Goal: Task Accomplishment & Management: Manage account settings

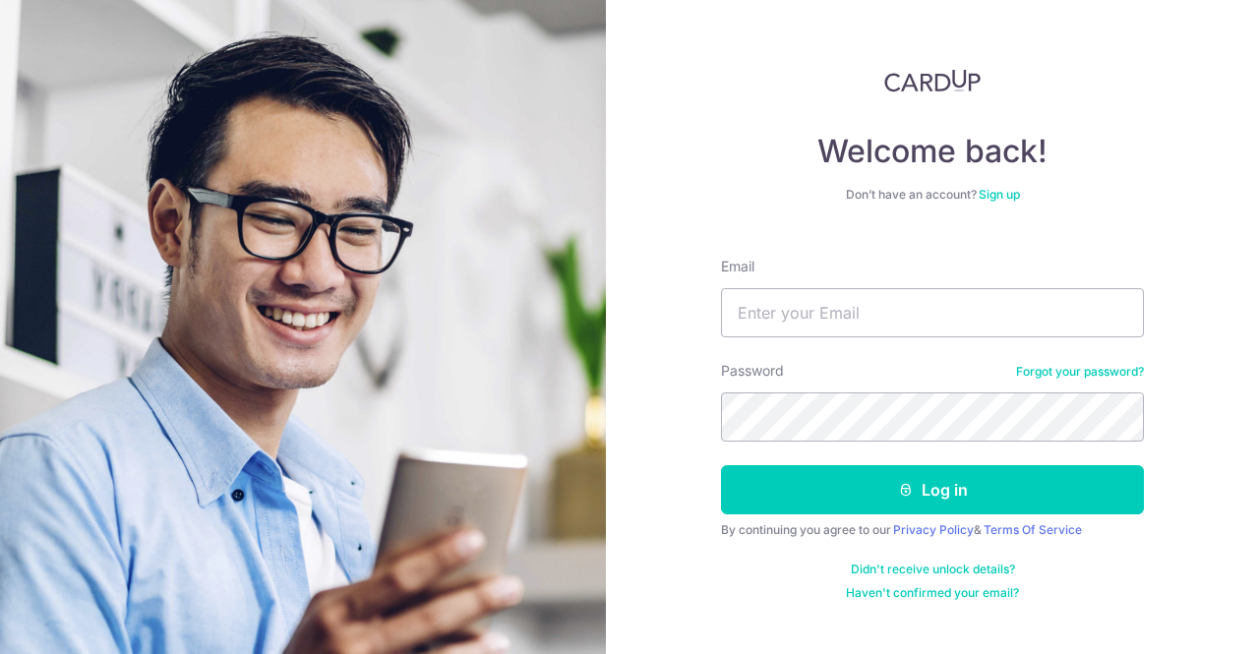
type input "[EMAIL_ADDRESS][DOMAIN_NAME]"
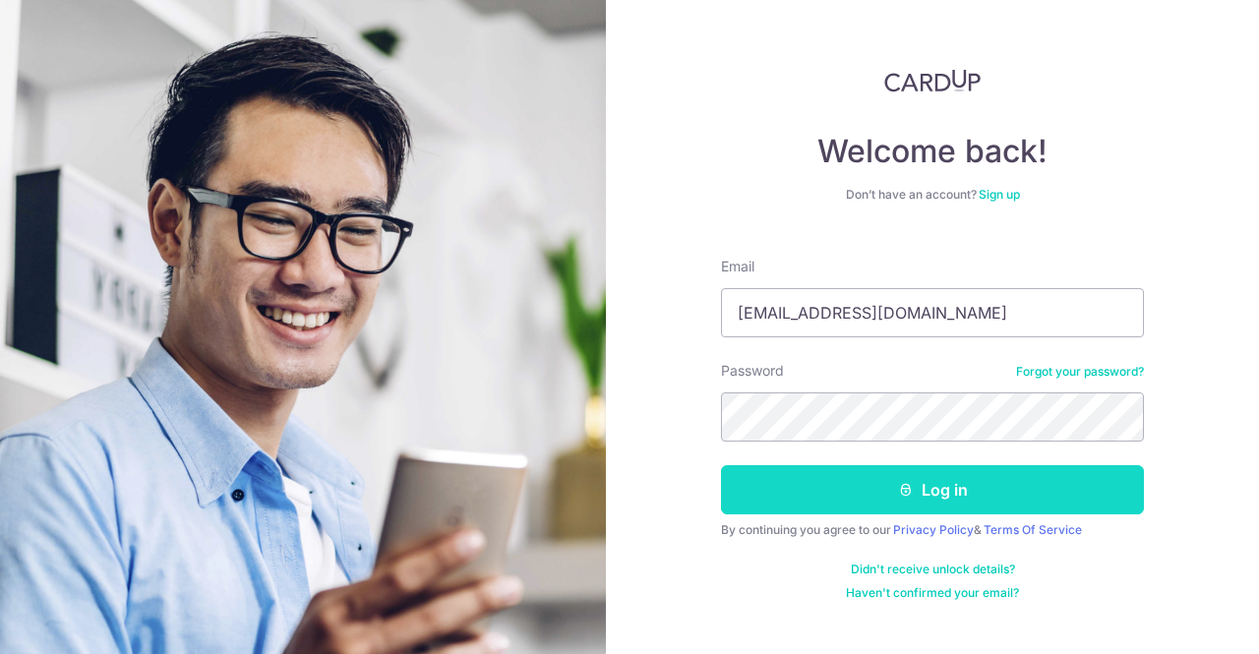
click at [901, 489] on icon "submit" at bounding box center [906, 490] width 16 height 16
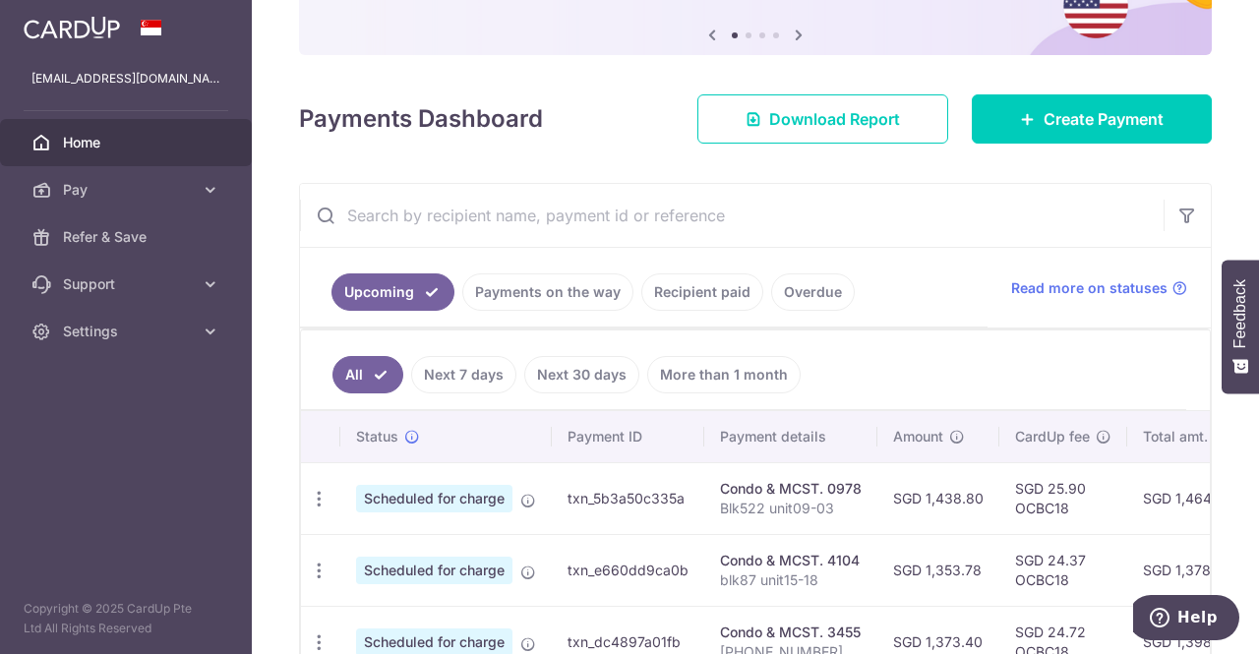
scroll to position [295, 0]
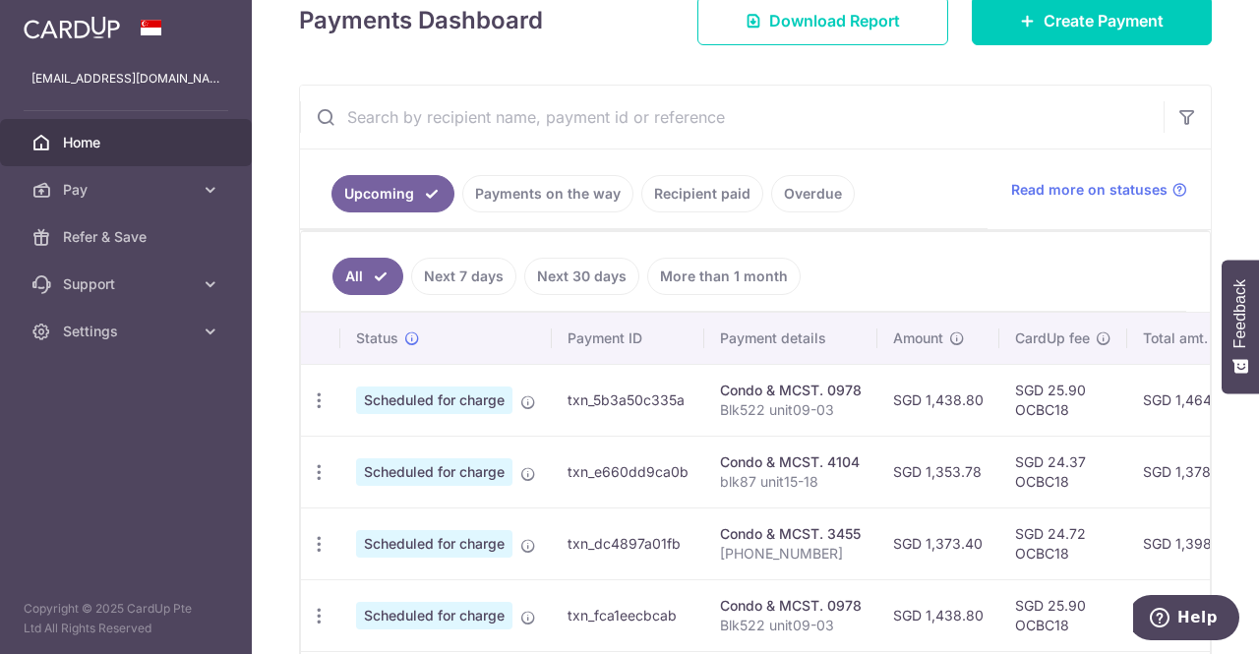
click at [696, 190] on link "Recipient paid" at bounding box center [702, 193] width 122 height 37
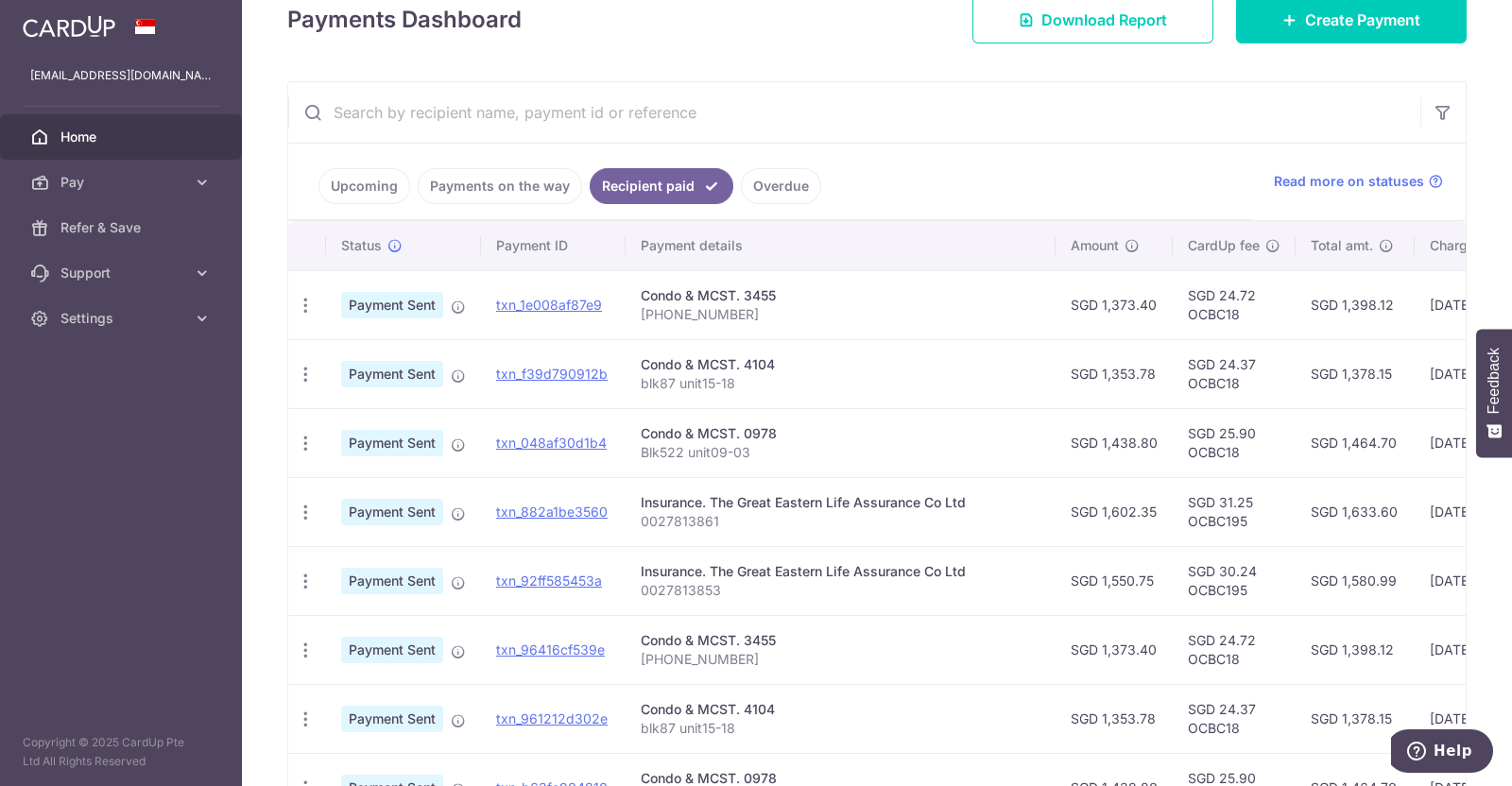
drag, startPoint x: 939, startPoint y: 1, endPoint x: 992, endPoint y: 115, distance: 125.7
click at [992, 115] on input "text" at bounding box center [855, 112] width 1132 height 61
click at [357, 177] on link "Upcoming" at bounding box center [363, 185] width 91 height 36
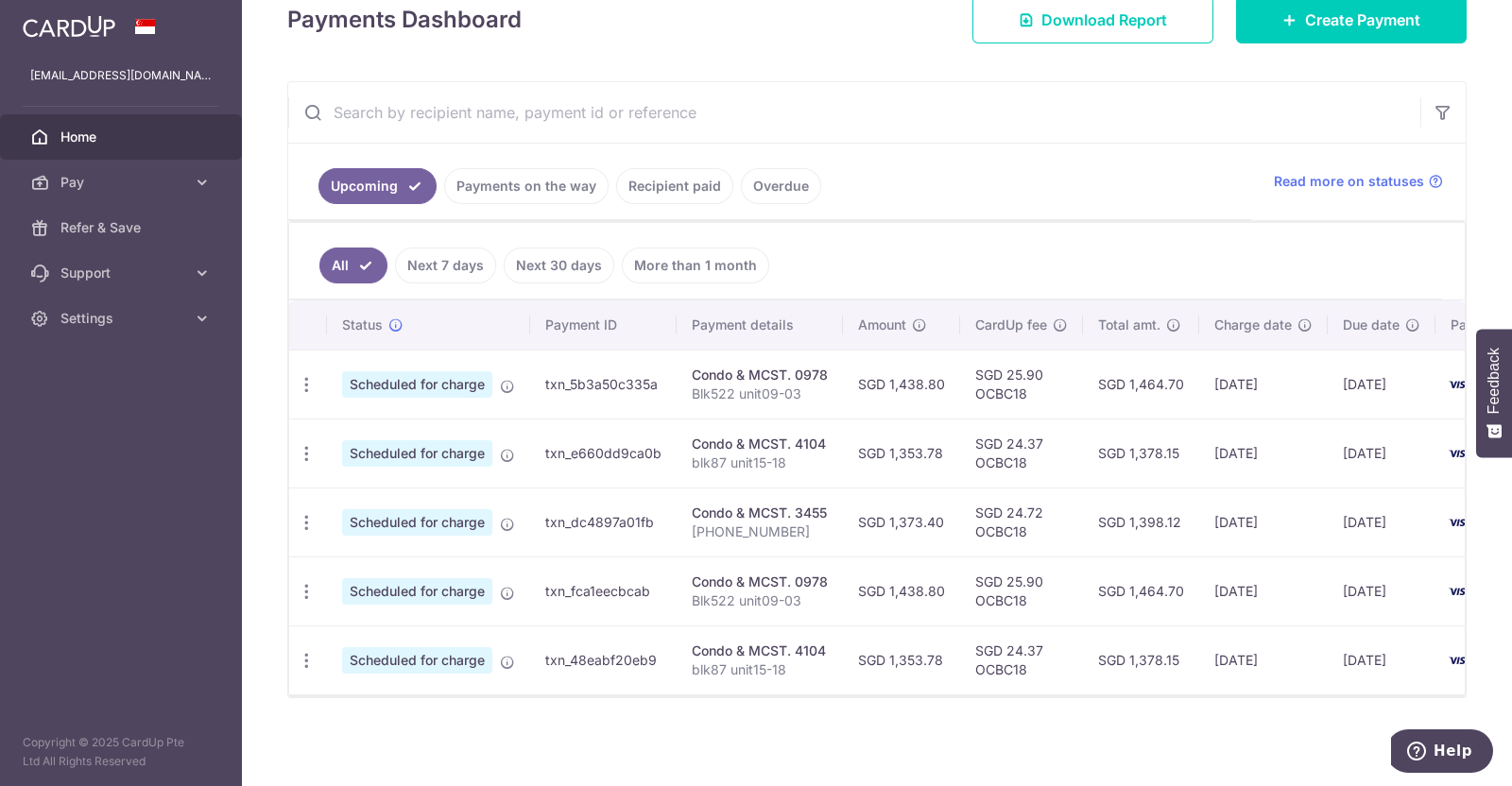
drag, startPoint x: 962, startPoint y: 266, endPoint x: 1002, endPoint y: 175, distance: 99.4
click at [1002, 175] on ul "Upcoming Payments on the way Recipient paid Overdue" at bounding box center [770, 182] width 963 height 77
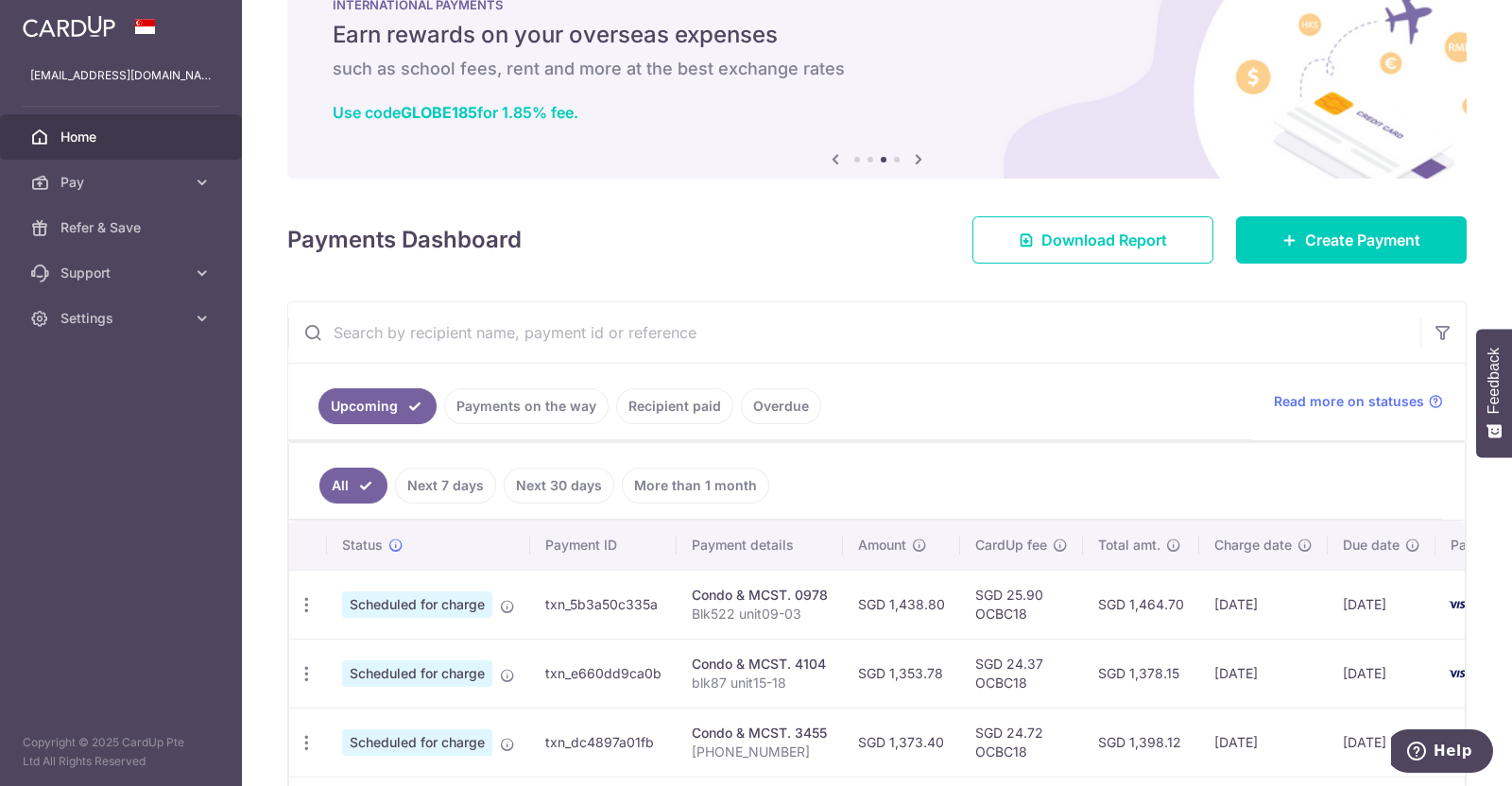
scroll to position [0, 0]
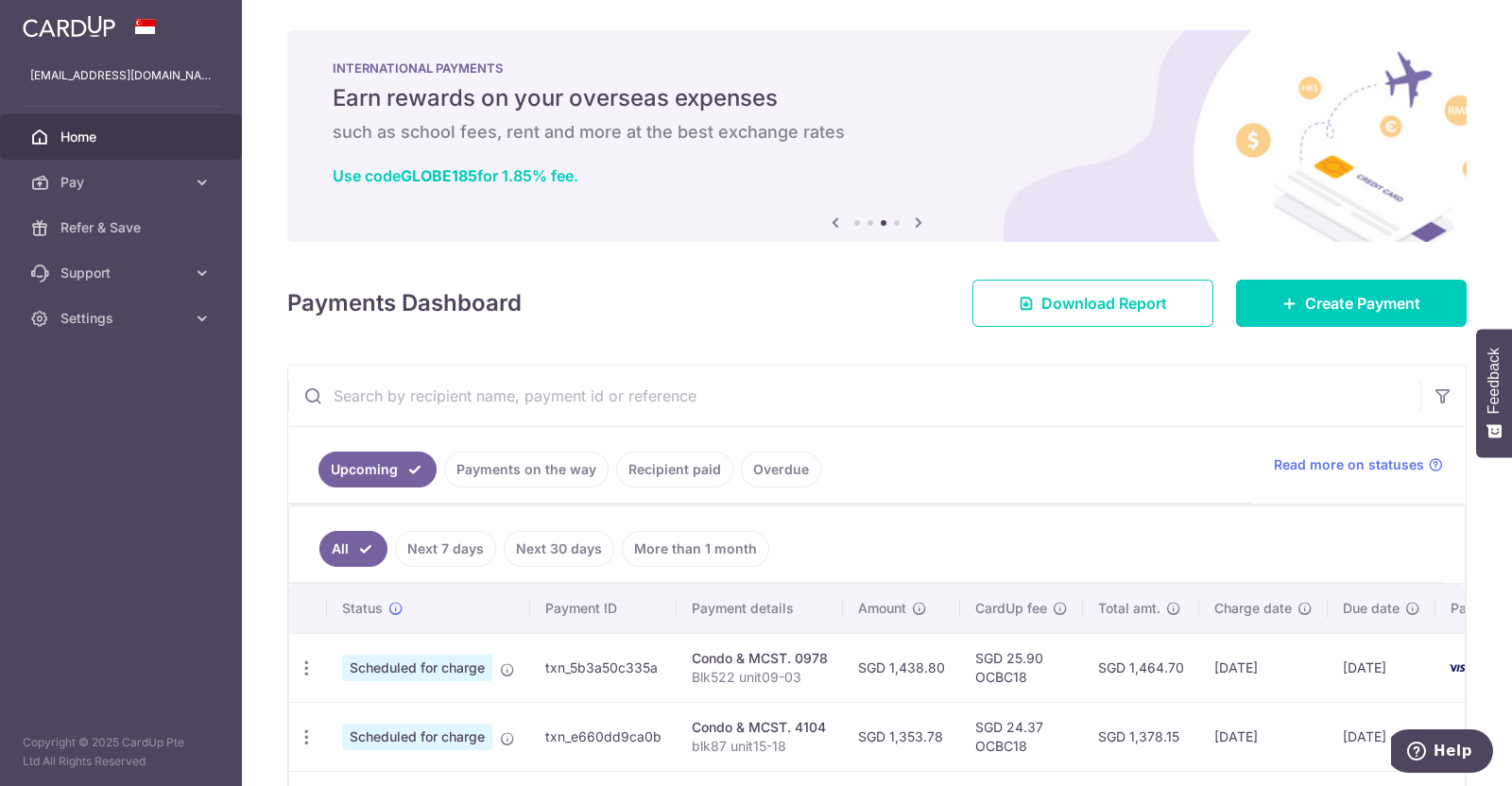
click at [92, 140] on span "Home" at bounding box center [123, 137] width 125 height 19
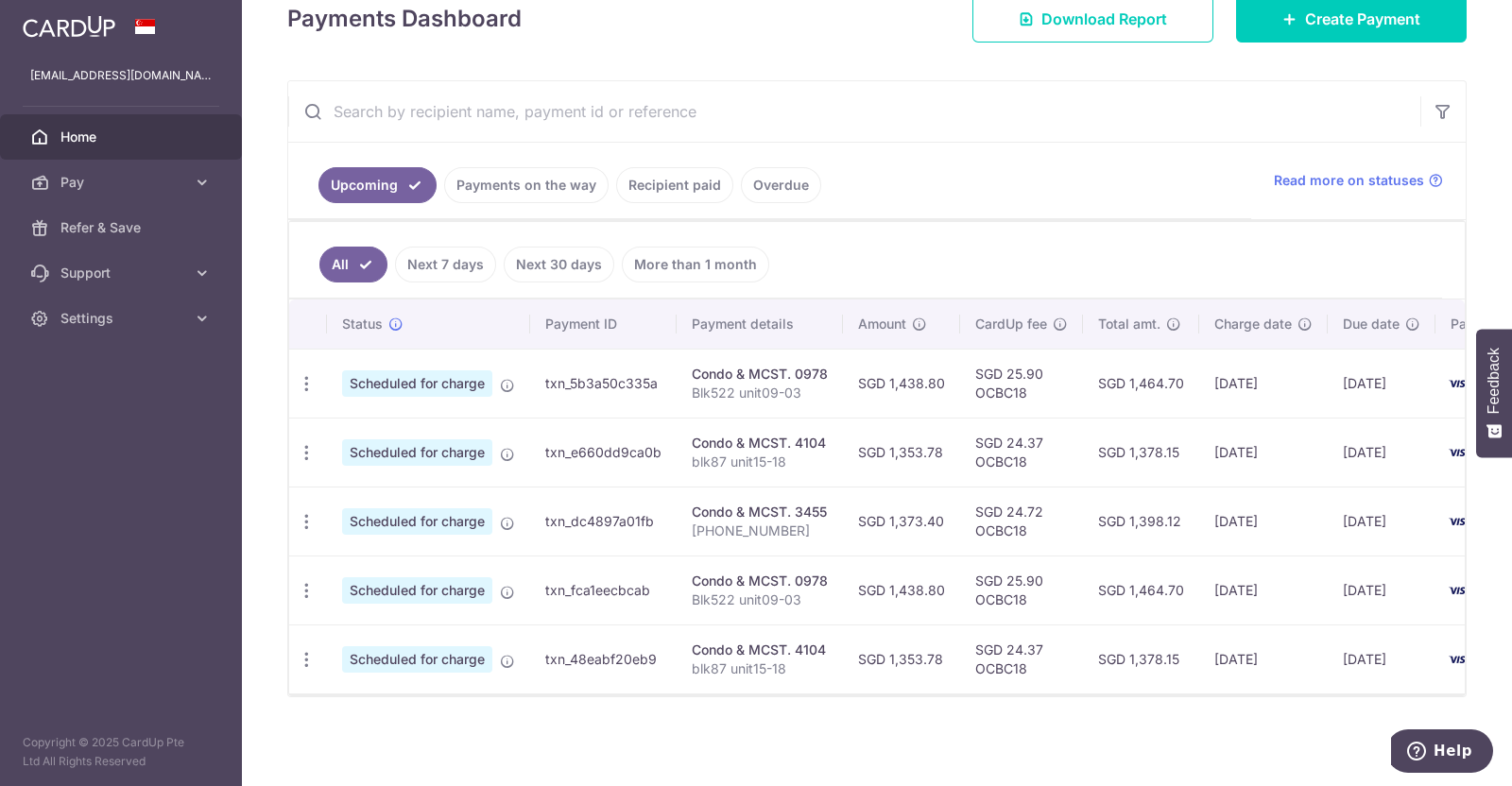
scroll to position [293, 0]
click at [200, 312] on icon at bounding box center [203, 319] width 19 height 19
click at [83, 402] on span "Logout" at bounding box center [123, 409] width 125 height 19
